Goal: Check status: Check status

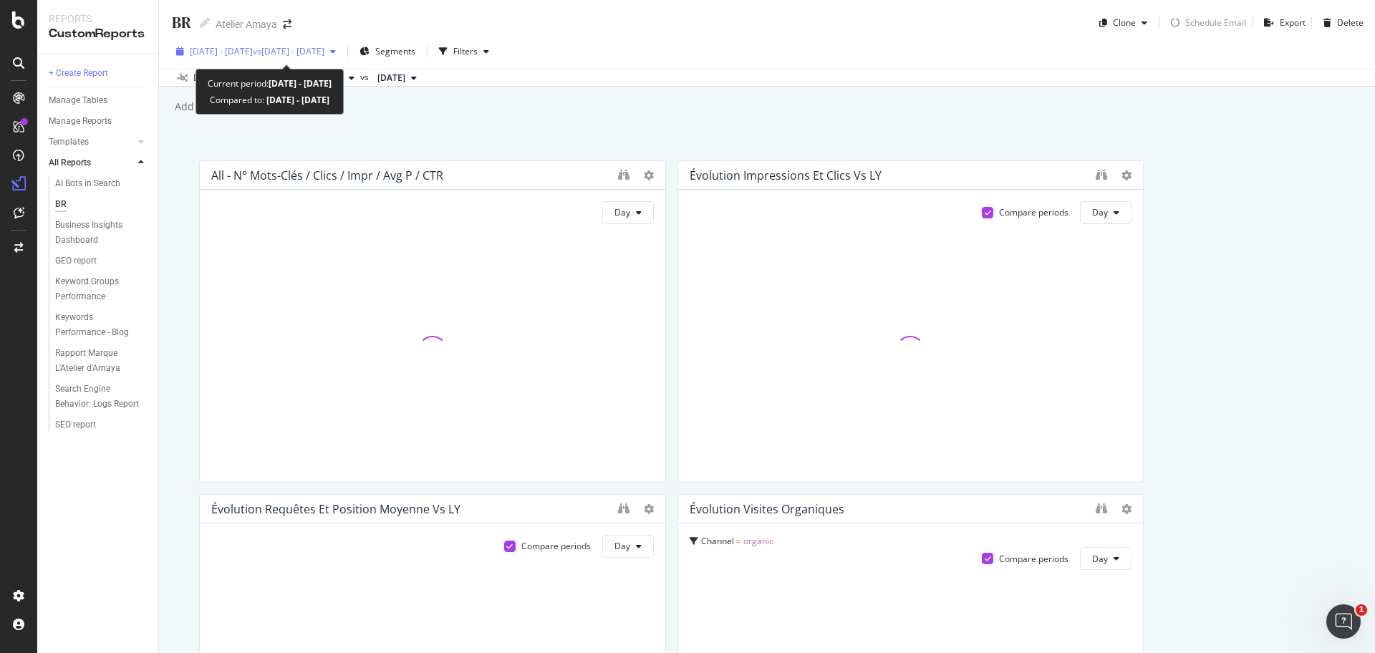
click at [319, 54] on span "vs [DATE] - [DATE]" at bounding box center [289, 51] width 72 height 12
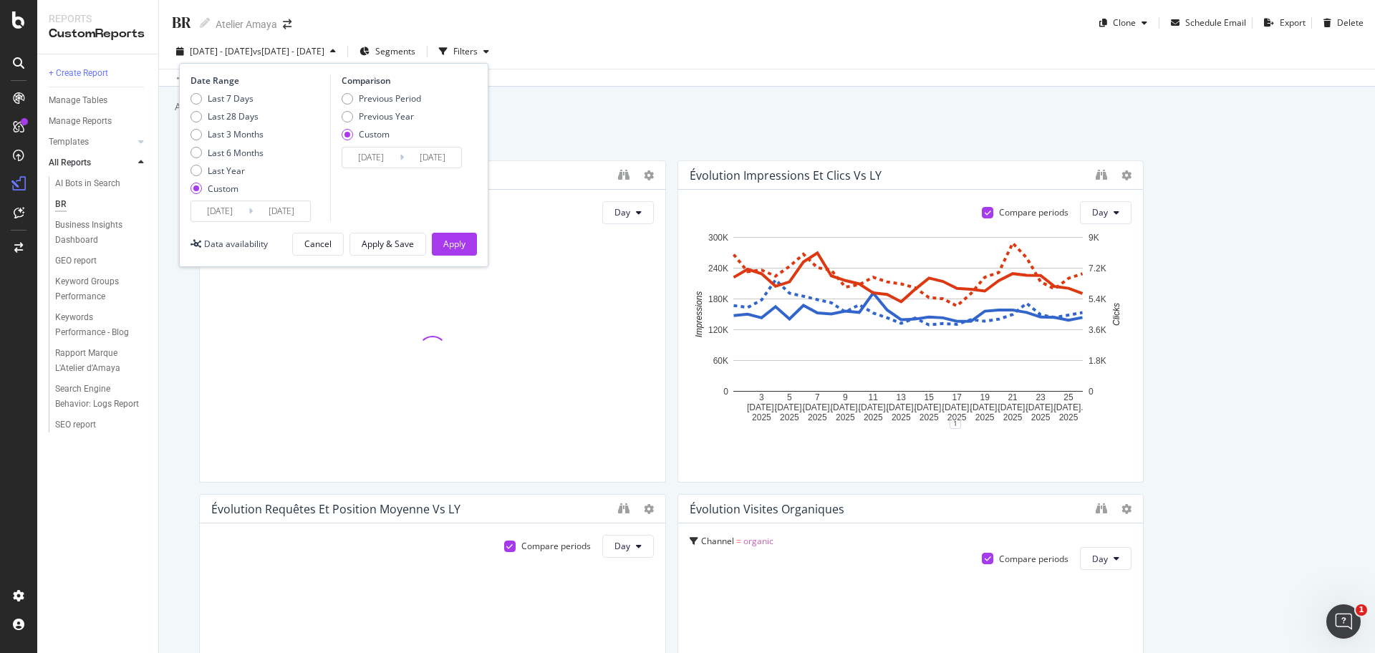
click at [221, 216] on input "[DATE]" at bounding box center [219, 211] width 57 height 20
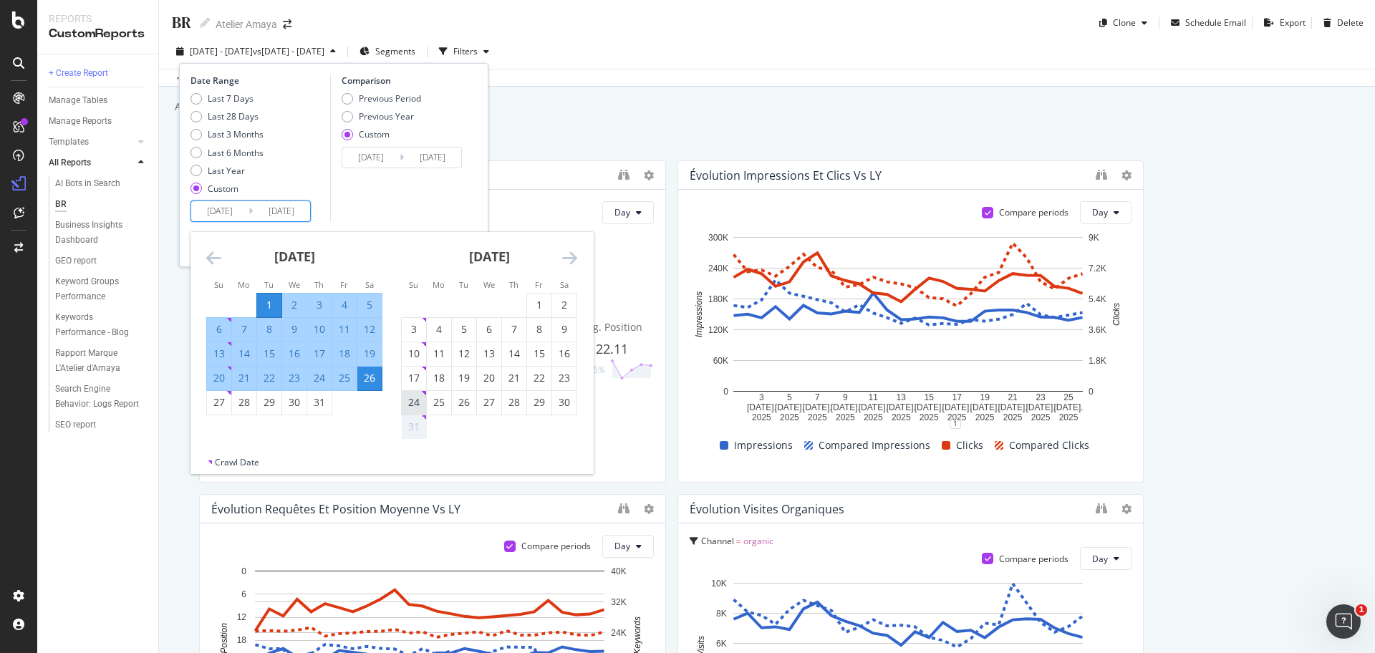
click at [424, 414] on div "24" at bounding box center [414, 403] width 24 height 24
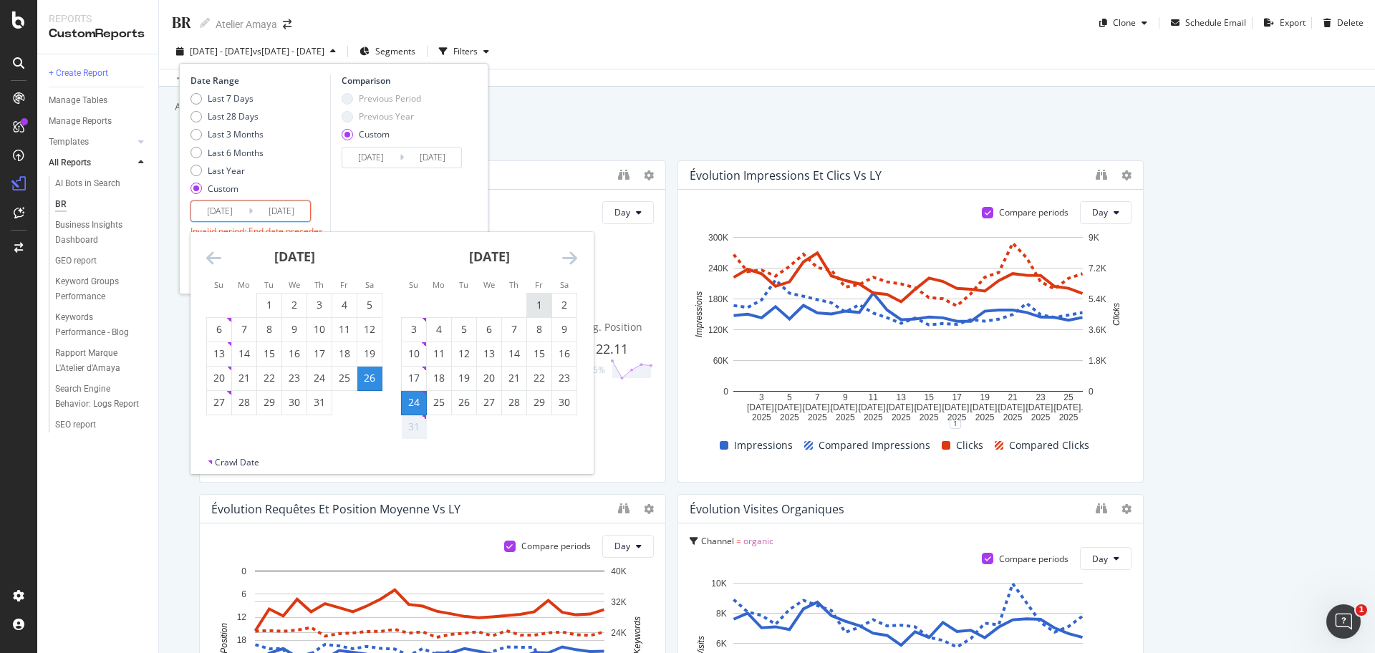
click at [531, 307] on div "1" at bounding box center [539, 305] width 24 height 14
type input "[DATE]"
click at [572, 261] on icon "Move forward to switch to the next month." at bounding box center [569, 257] width 15 height 17
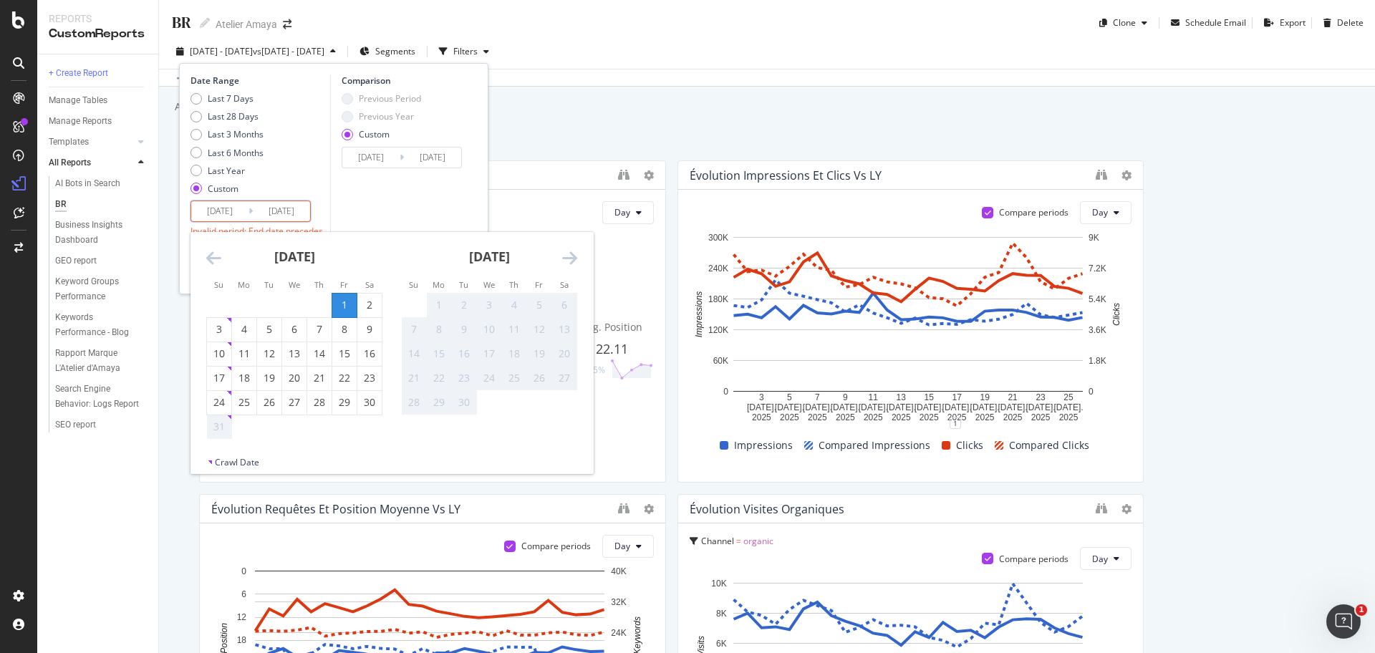
click at [374, 214] on div "Comparison Previous Period Previous Year Custom [DATE] Navigate forward to inte…" at bounding box center [398, 161] width 136 height 175
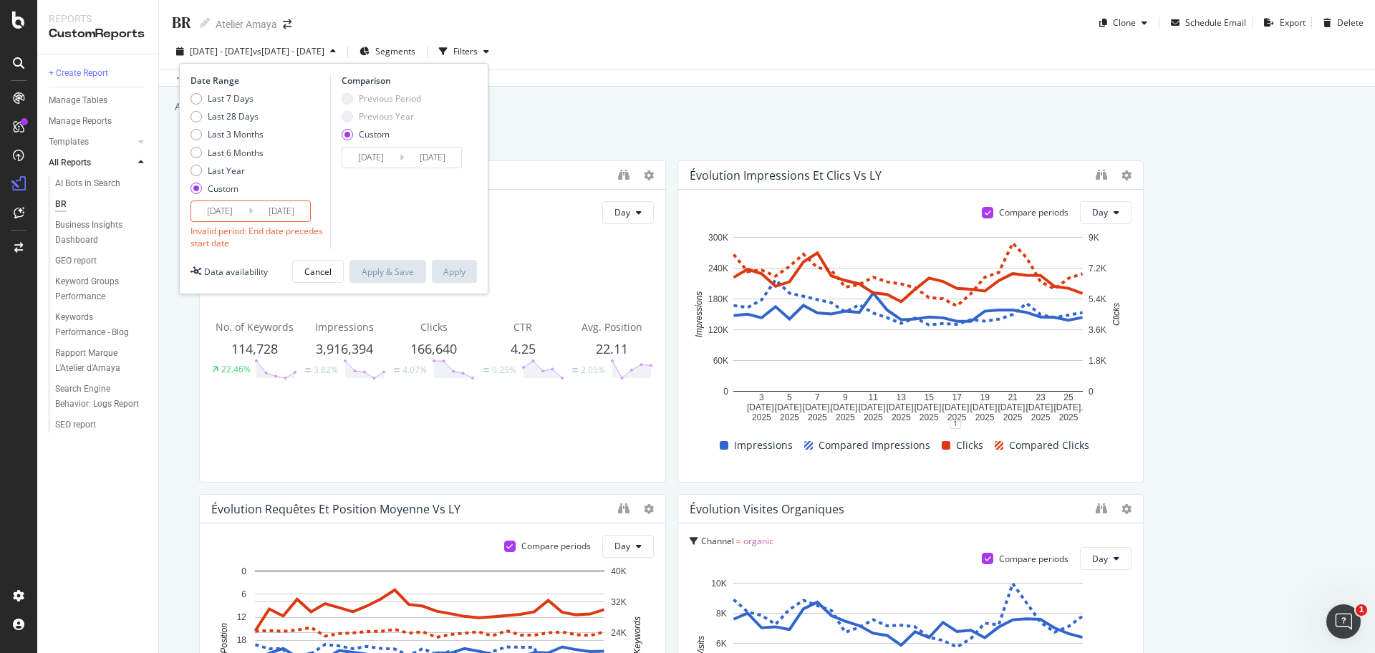
click at [279, 208] on input "[DATE]" at bounding box center [281, 211] width 57 height 20
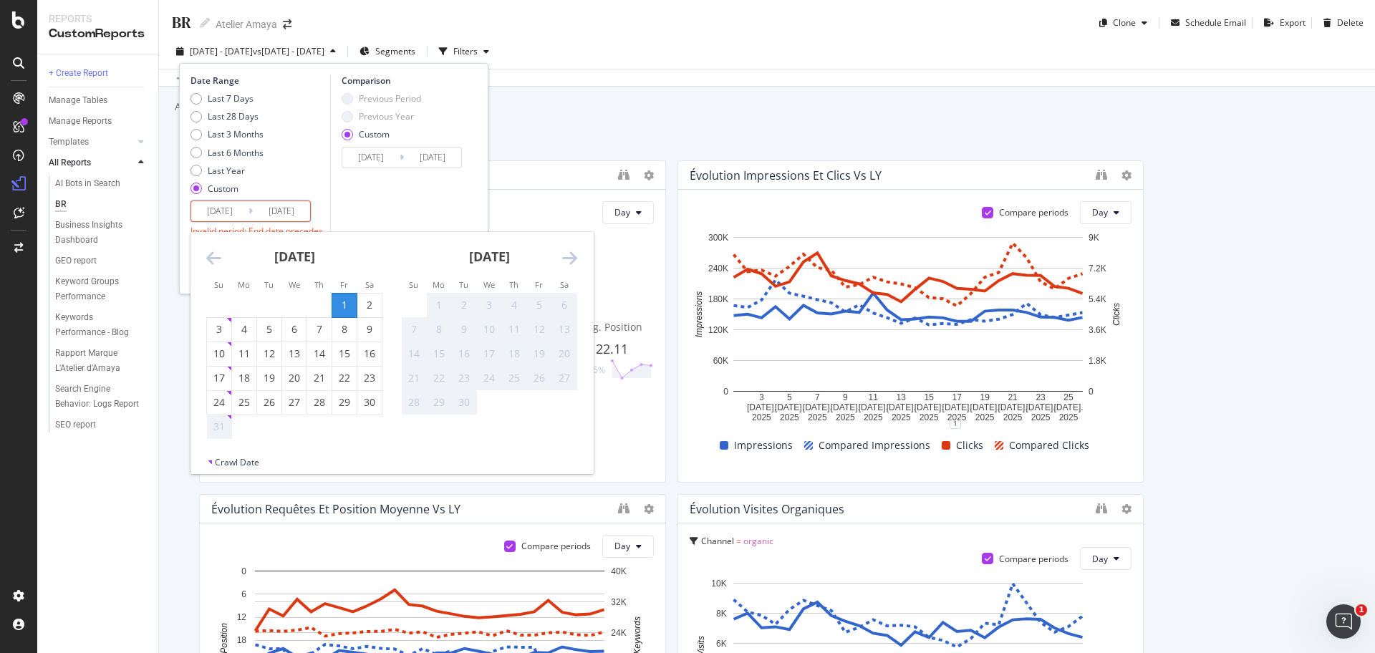
click at [226, 420] on div "31" at bounding box center [219, 427] width 24 height 14
click at [371, 413] on div "30" at bounding box center [369, 403] width 24 height 24
type input "[DATE]"
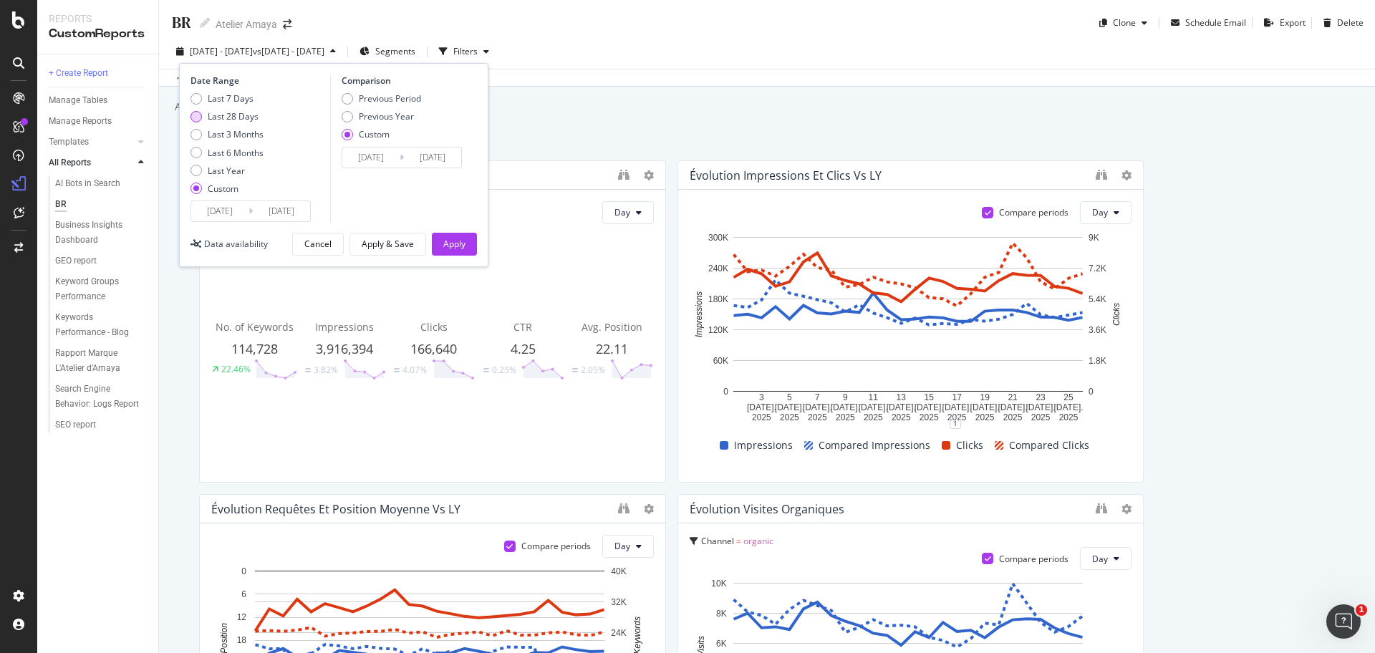
click at [236, 115] on div "Last 28 Days" at bounding box center [233, 116] width 51 height 12
type input "[DATE]"
click at [288, 211] on input "[DATE]" at bounding box center [281, 211] width 57 height 20
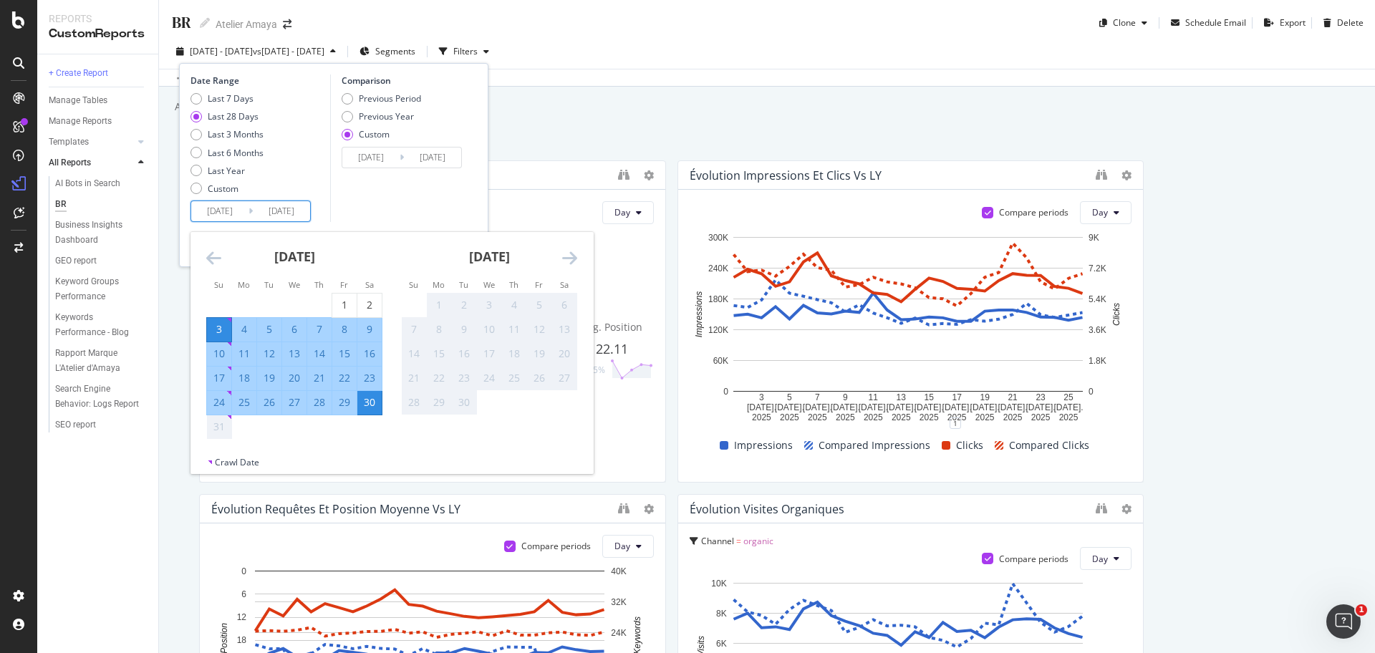
click at [408, 206] on div "Comparison Previous Period Previous Year Custom [DATE] Navigate forward to inte…" at bounding box center [398, 148] width 136 height 148
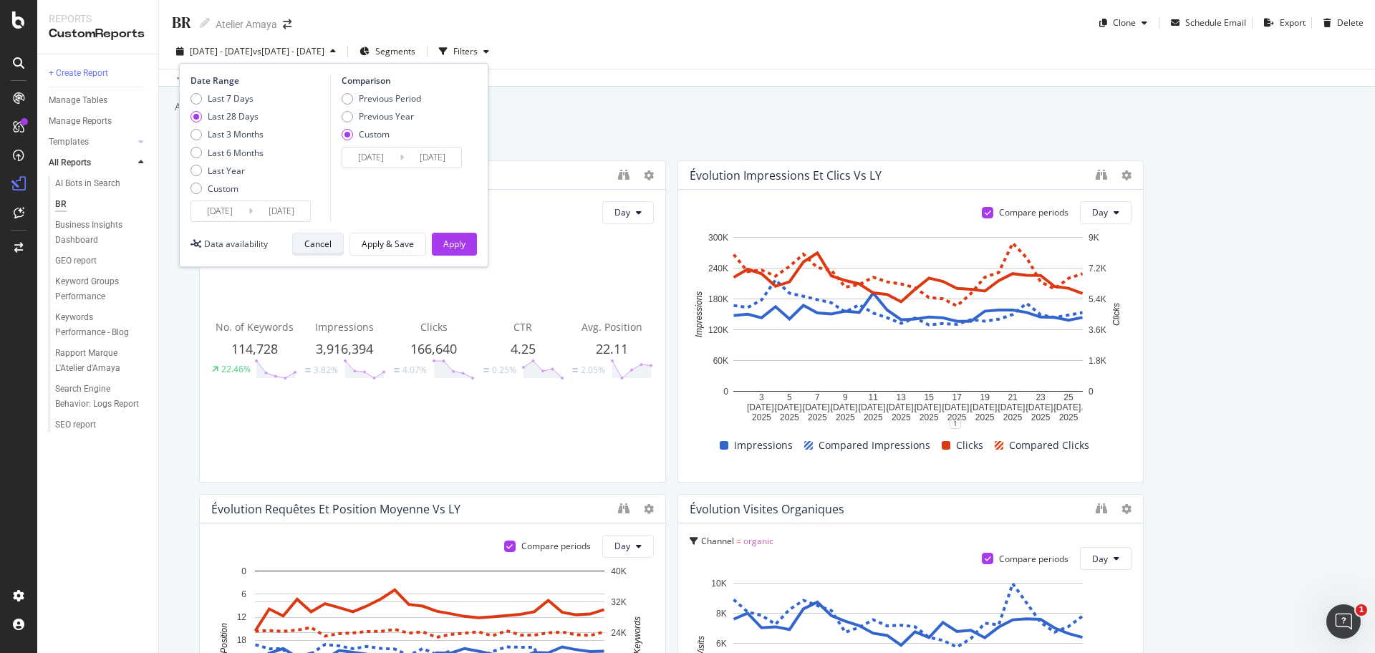
click at [321, 249] on div "Cancel" at bounding box center [317, 244] width 27 height 12
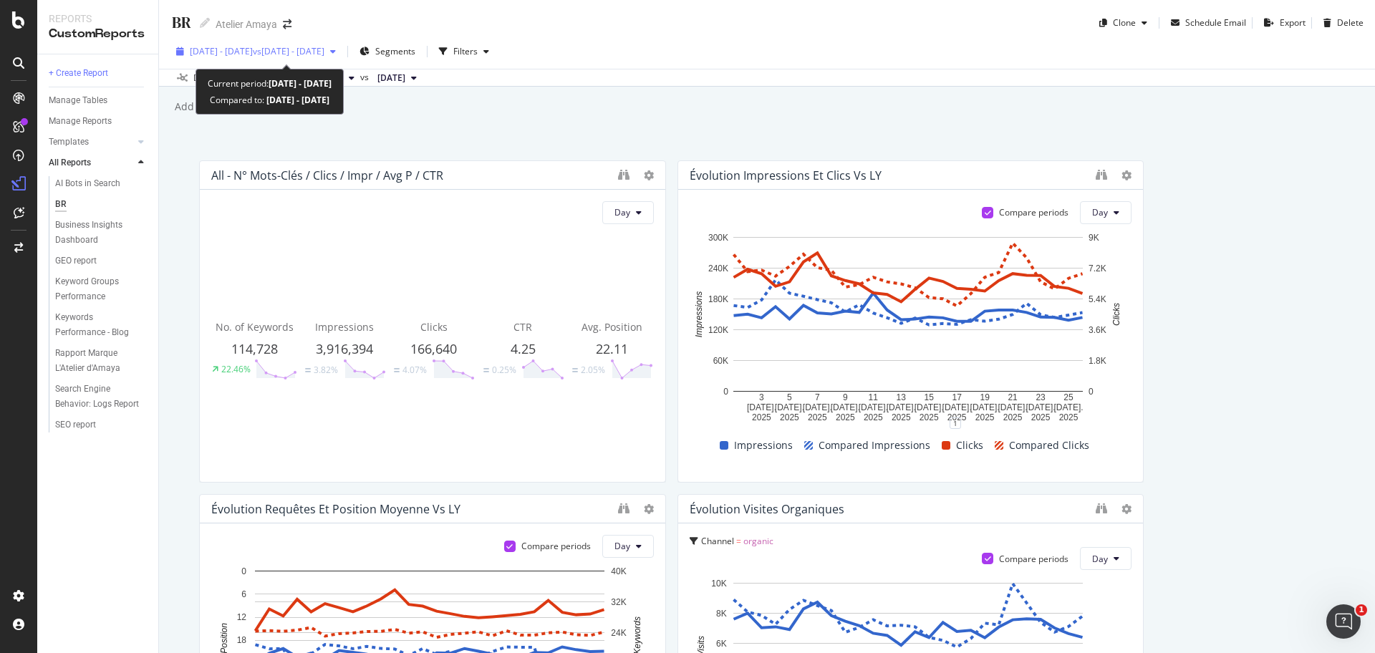
click at [342, 56] on div "[DATE] - [DATE] vs [DATE] - [DATE]" at bounding box center [255, 51] width 171 height 21
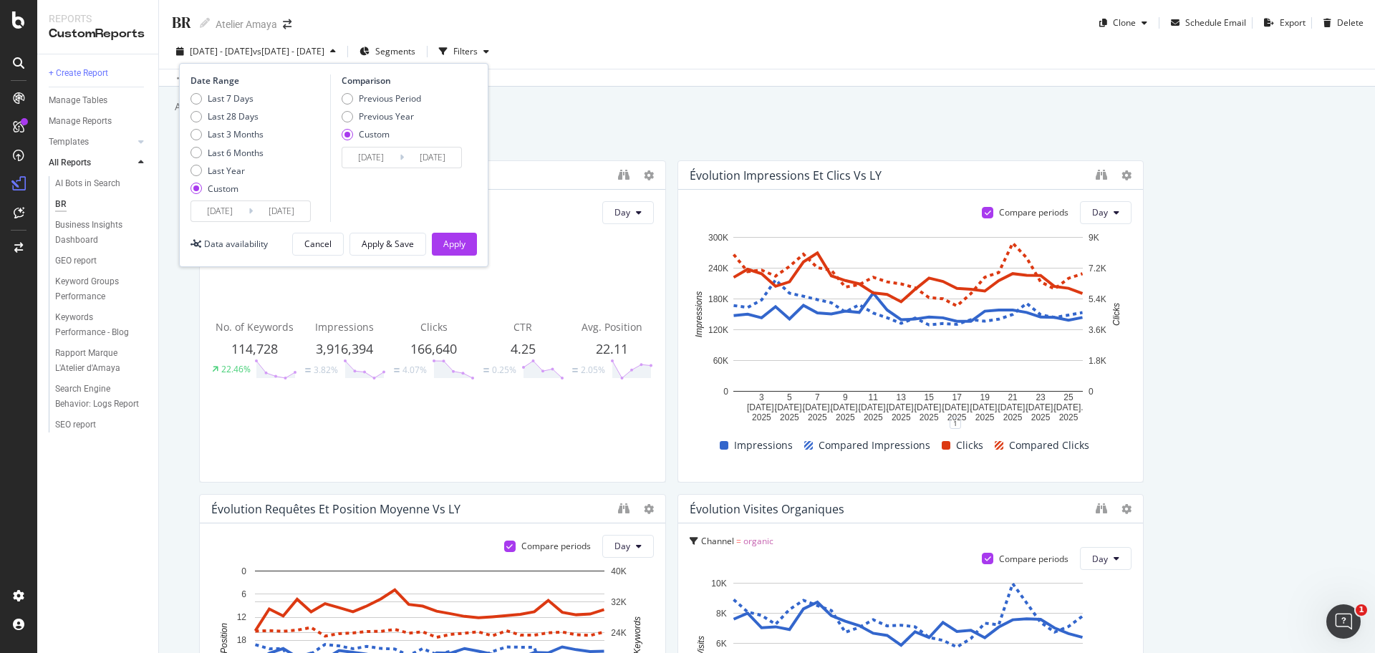
click at [265, 211] on input "[DATE]" at bounding box center [281, 211] width 57 height 20
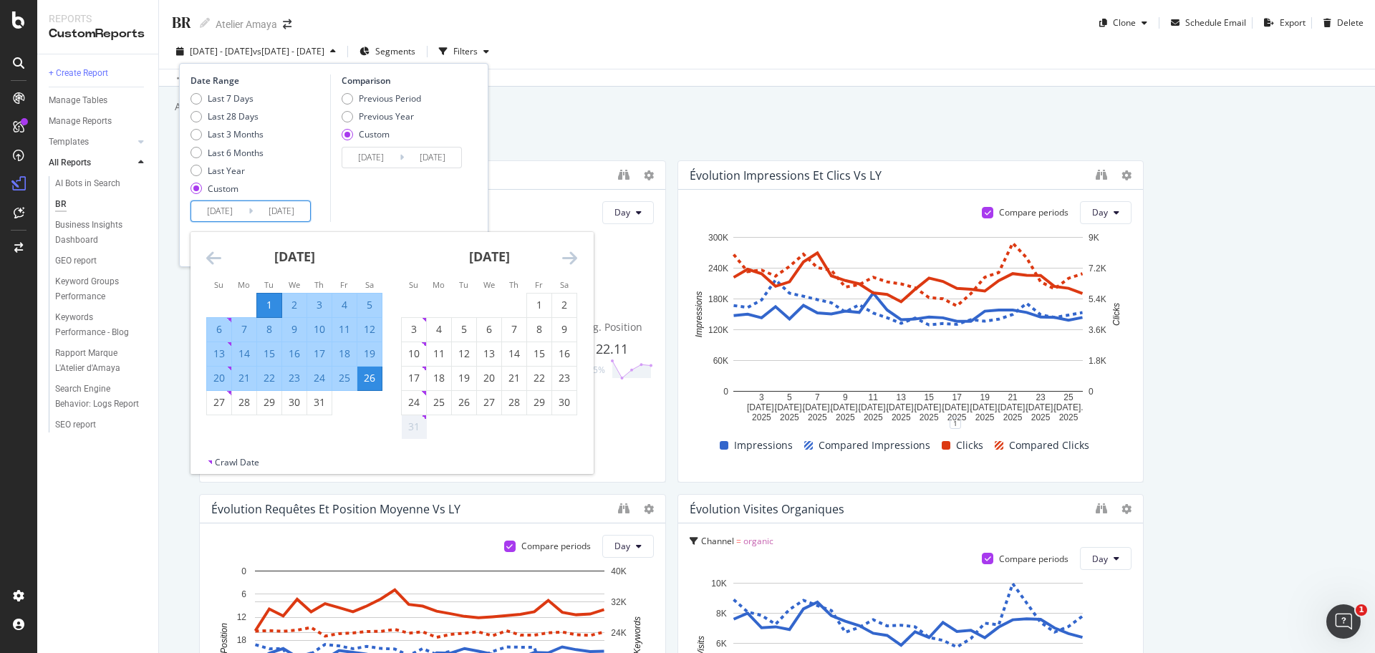
click at [227, 213] on input "[DATE]" at bounding box center [219, 211] width 57 height 20
click at [415, 408] on div "24" at bounding box center [414, 402] width 24 height 14
type input "[DATE]"
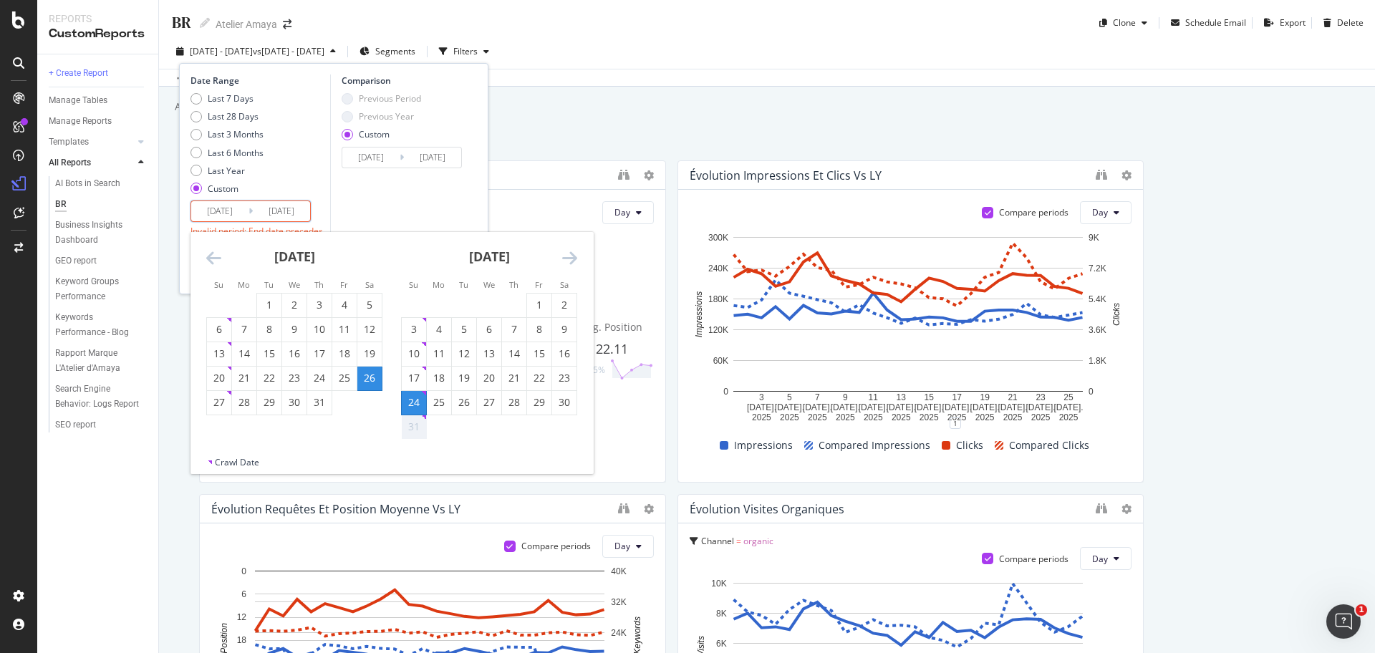
click at [420, 430] on div "31" at bounding box center [414, 427] width 24 height 14
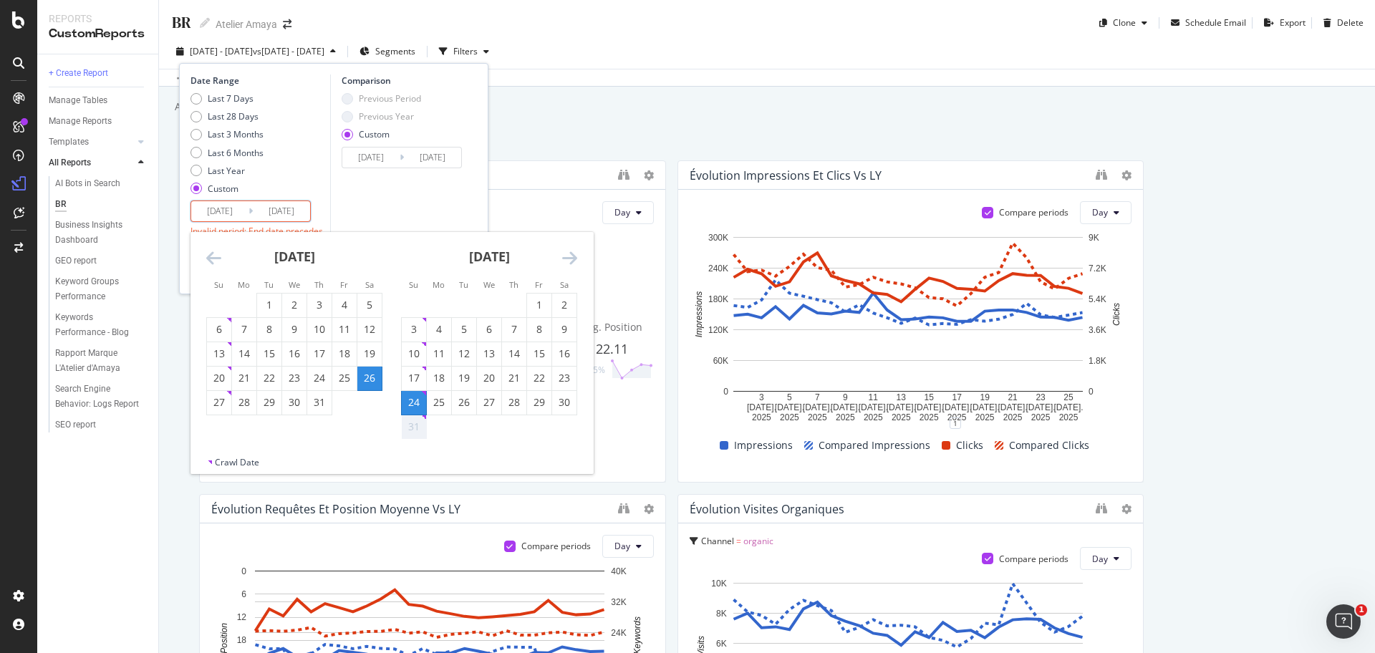
click at [420, 430] on div "31" at bounding box center [414, 427] width 24 height 14
click at [677, 126] on div "BR BR Atelier Amaya Clone Schedule Email Export Delete 2025 Jul. 1st - Jul. 26t…" at bounding box center [767, 326] width 1216 height 653
